Goal: Navigation & Orientation: Find specific page/section

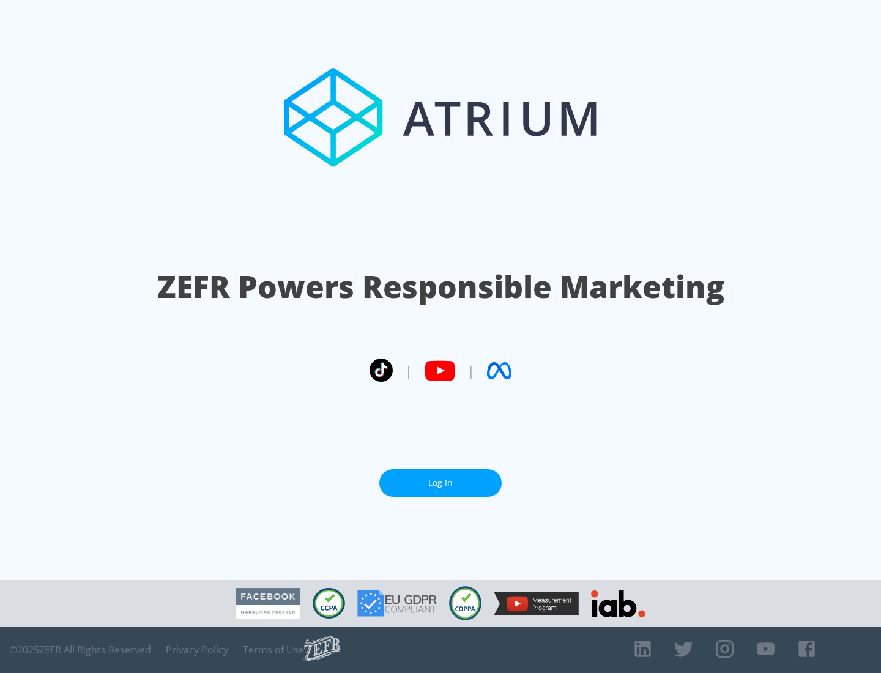
click at [440, 483] on link "Log In" at bounding box center [440, 483] width 122 height 28
